Goal: Task Accomplishment & Management: Manage account settings

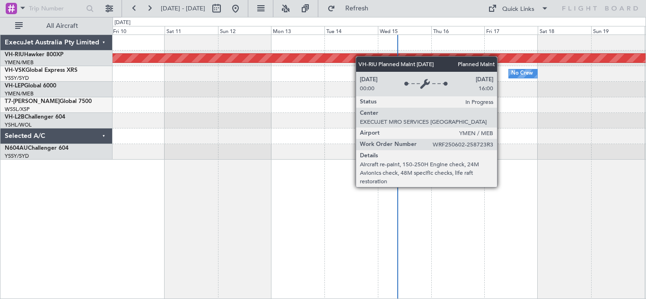
click at [360, 56] on div "Planned Maint [GEOGRAPHIC_DATA] ([GEOGRAPHIC_DATA])" at bounding box center [262, 58] width 1262 height 9
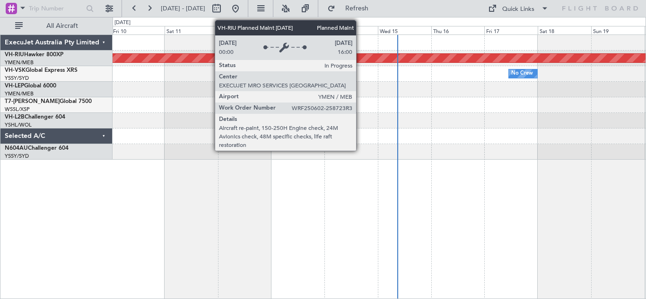
click at [360, 56] on div "Planned Maint [GEOGRAPHIC_DATA] ([GEOGRAPHIC_DATA])" at bounding box center [262, 58] width 1262 height 9
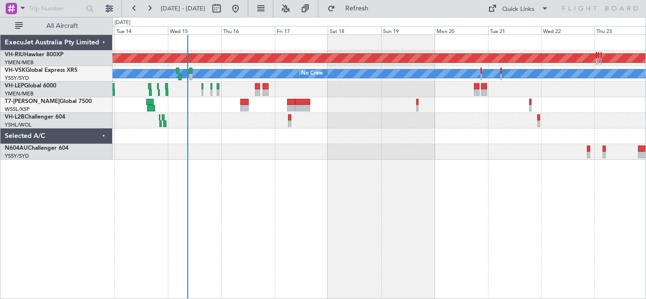
click at [304, 155] on div "Planned Maint [GEOGRAPHIC_DATA] ([GEOGRAPHIC_DATA]) [PERSON_NAME] No Crew Unpla…" at bounding box center [380, 167] width 534 height 265
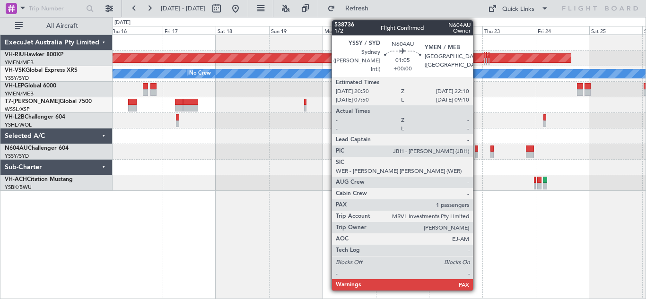
click at [477, 152] on div at bounding box center [476, 155] width 3 height 7
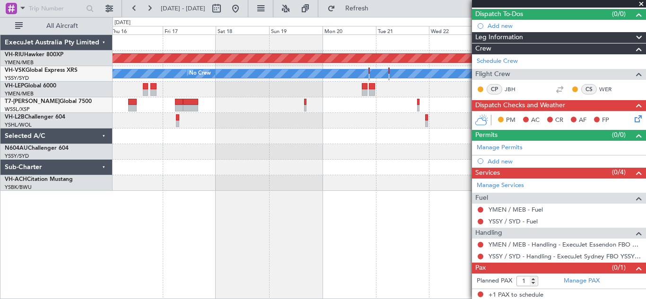
scroll to position [86, 0]
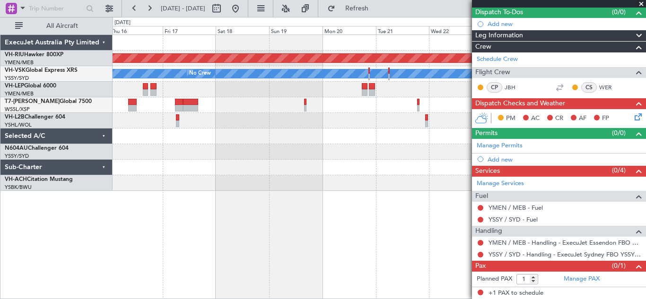
click at [641, 4] on span at bounding box center [641, 4] width 9 height 9
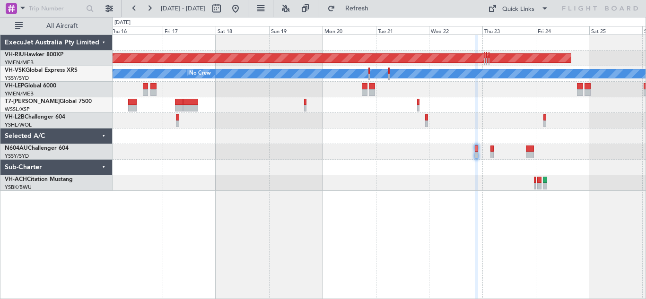
type input "0"
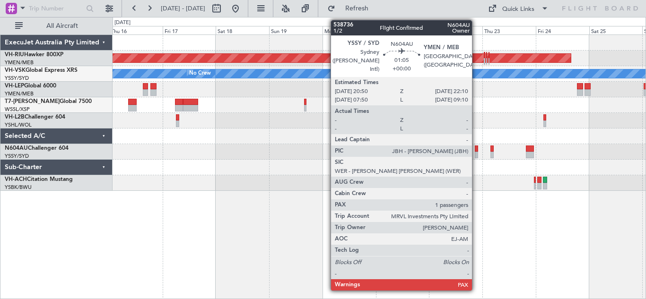
click at [476, 153] on div at bounding box center [476, 155] width 3 height 7
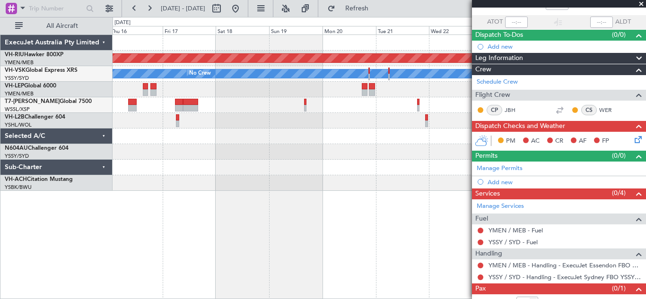
scroll to position [86, 0]
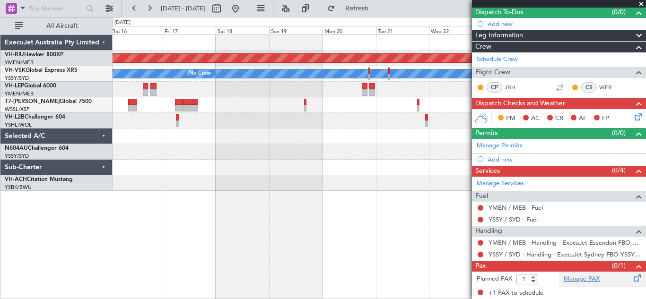
click at [632, 278] on span at bounding box center [637, 276] width 11 height 7
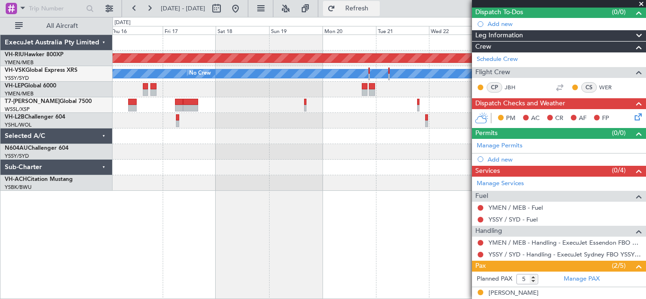
click at [380, 14] on button "Refresh" at bounding box center [351, 8] width 57 height 15
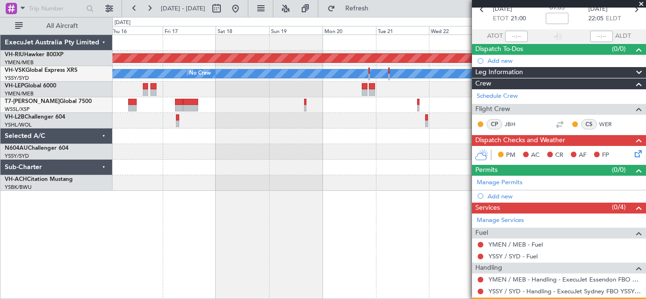
scroll to position [44, 0]
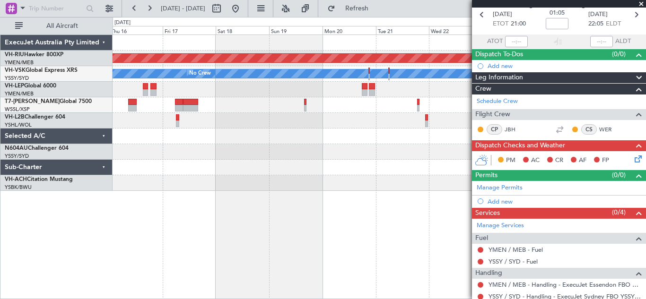
click at [641, 3] on span at bounding box center [641, 4] width 9 height 9
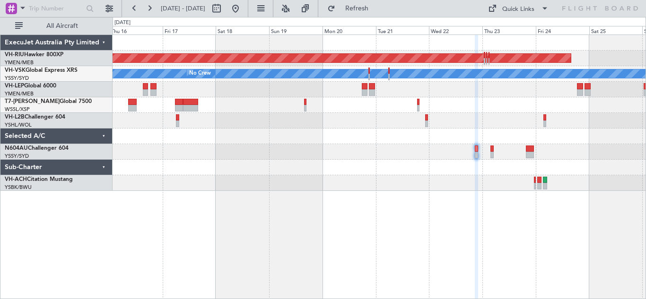
type input "0"
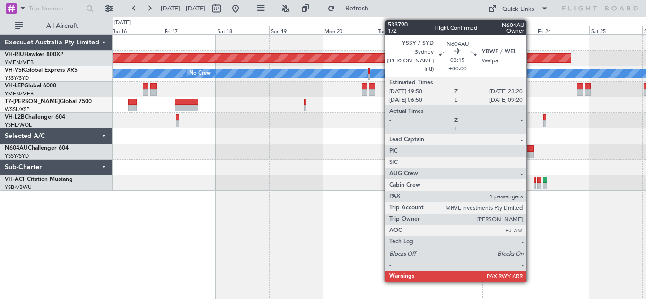
click at [531, 151] on div at bounding box center [530, 149] width 8 height 7
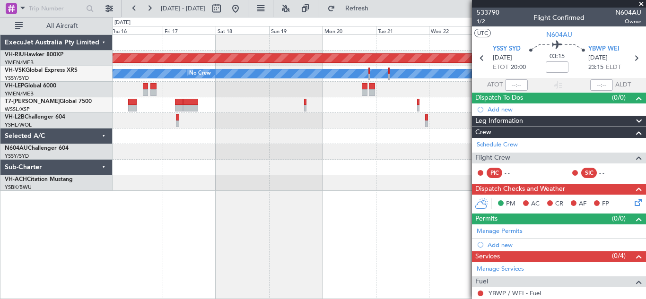
scroll to position [86, 0]
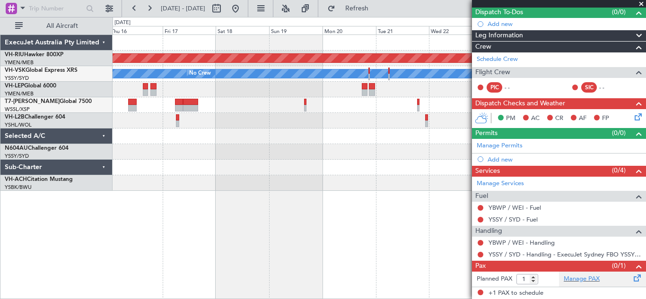
click at [632, 279] on span at bounding box center [637, 276] width 11 height 7
click at [377, 9] on span "Refresh" at bounding box center [357, 8] width 40 height 7
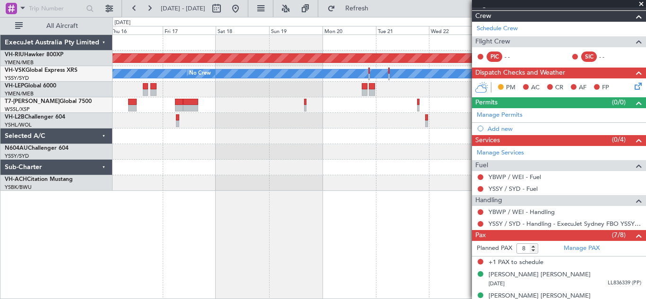
scroll to position [235, 0]
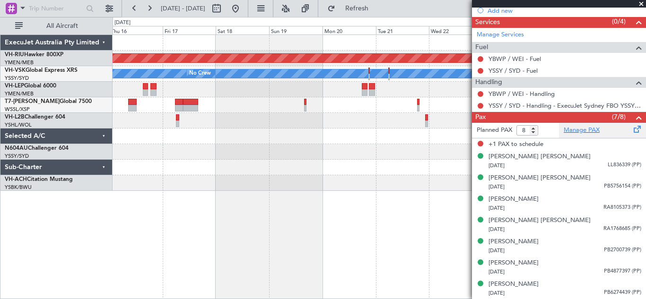
click at [632, 130] on span at bounding box center [637, 127] width 11 height 7
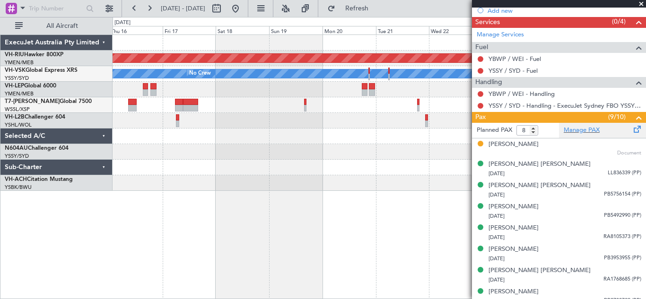
type input "10"
